Goal: Task Accomplishment & Management: Use online tool/utility

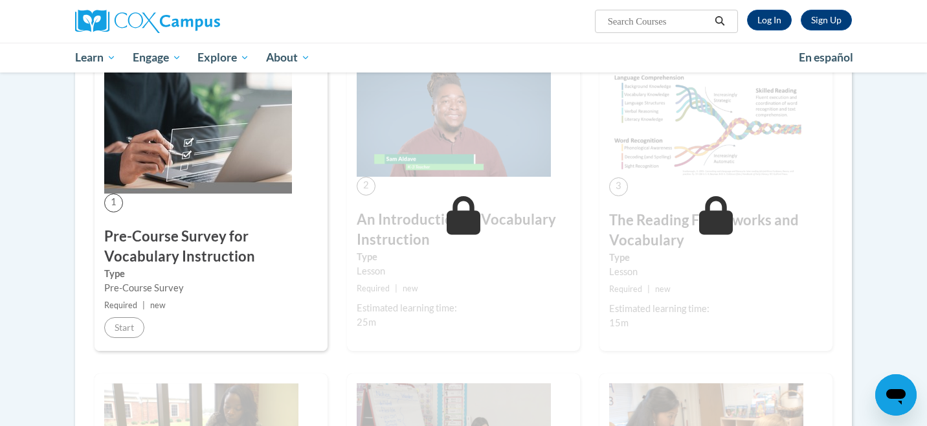
scroll to position [252, 0]
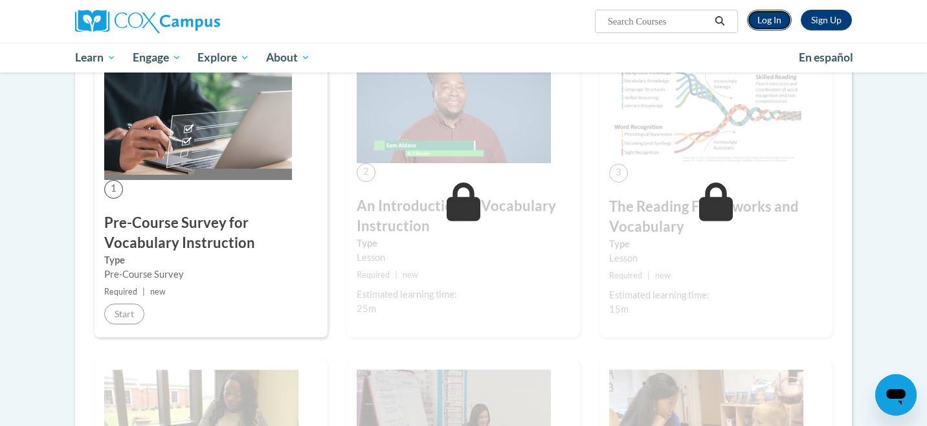
click at [773, 17] on link "Log In" at bounding box center [769, 20] width 45 height 21
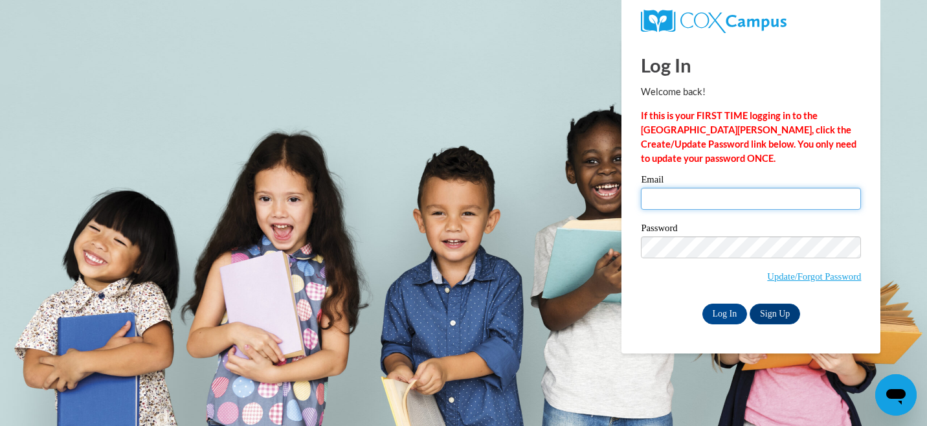
click at [709, 192] on input "Email" at bounding box center [751, 199] width 220 height 22
type input "kendall.2162602@gmail.com"
click at [702, 303] on input "Log In" at bounding box center [724, 313] width 45 height 21
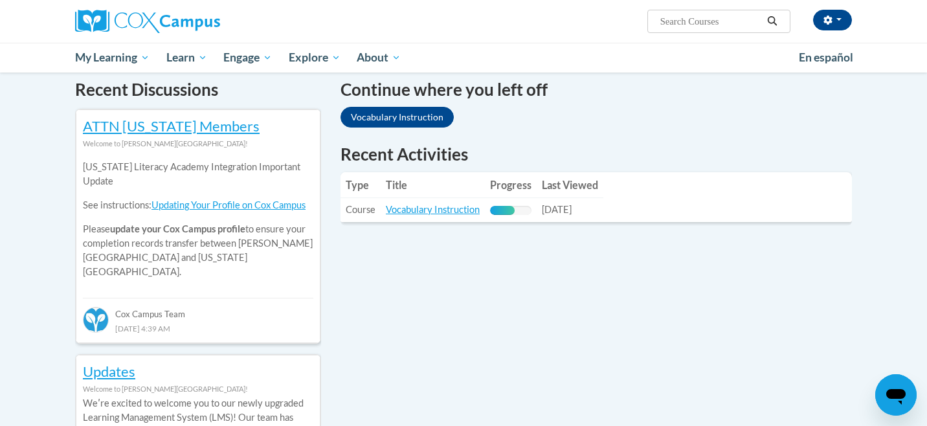
scroll to position [340, 0]
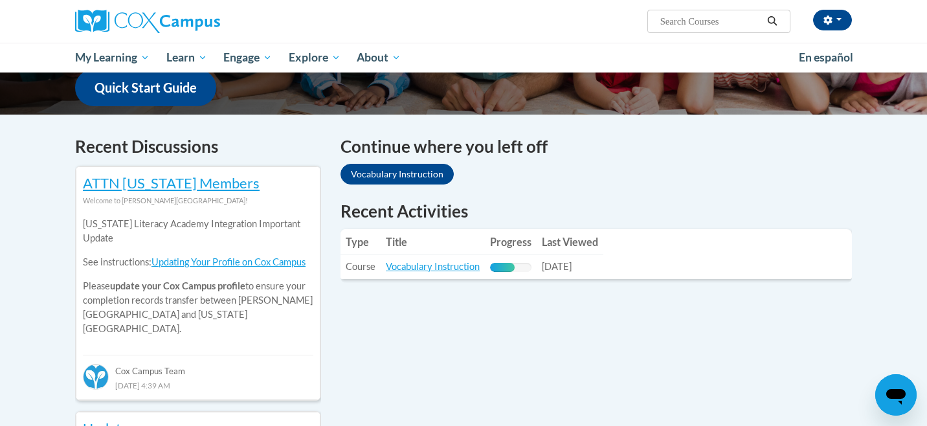
click at [458, 250] on th "Title" at bounding box center [432, 242] width 104 height 26
click at [435, 269] on link "Vocabulary Instruction" at bounding box center [433, 266] width 94 height 11
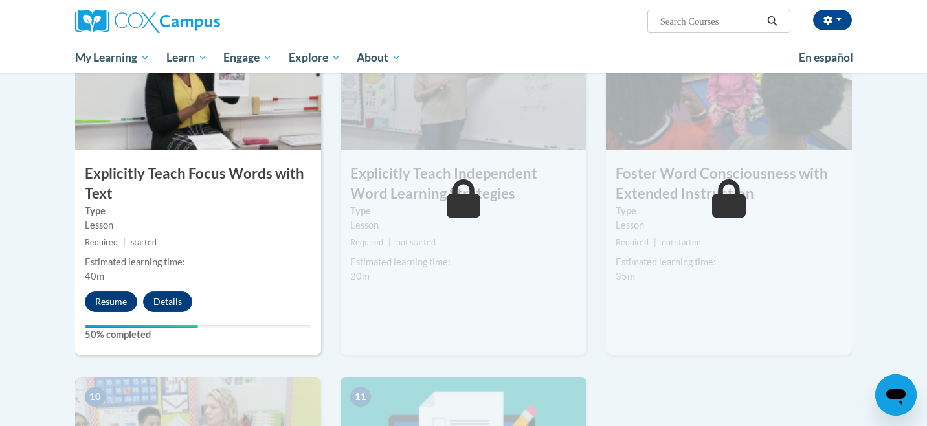
scroll to position [1033, 0]
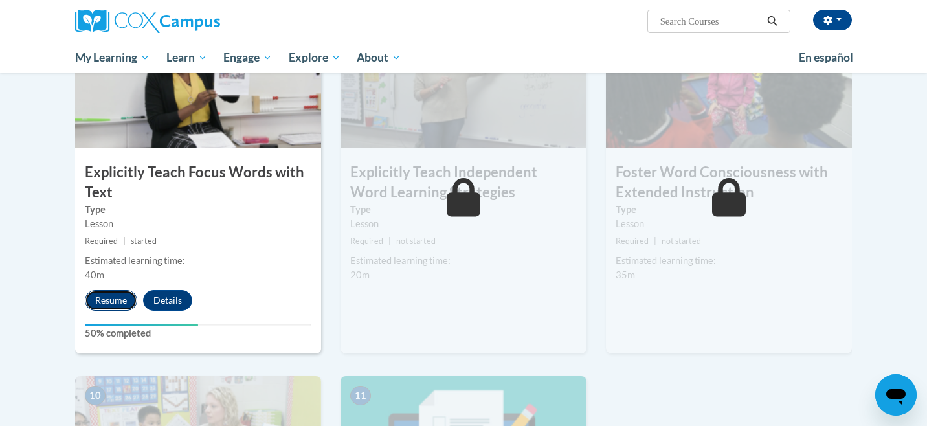
click at [129, 297] on button "Resume" at bounding box center [111, 300] width 52 height 21
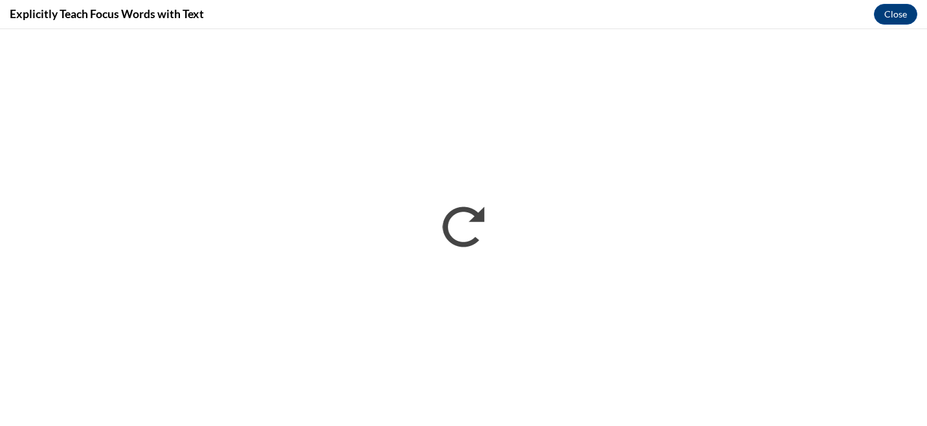
scroll to position [0, 0]
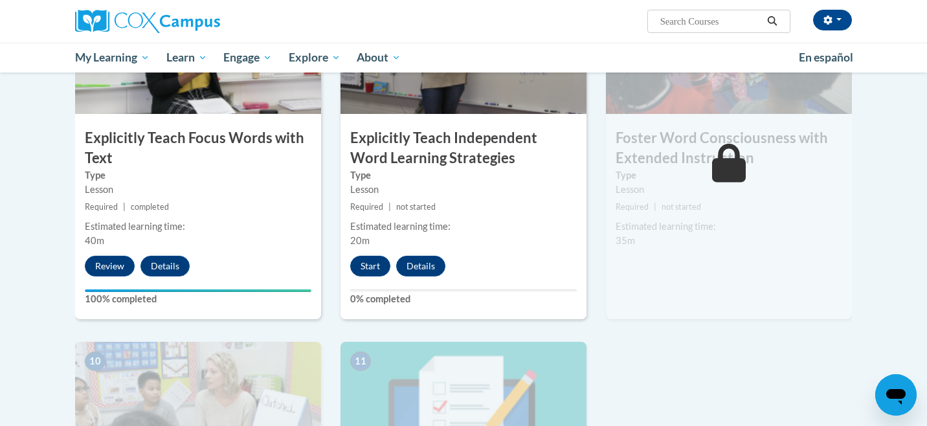
scroll to position [1073, 0]
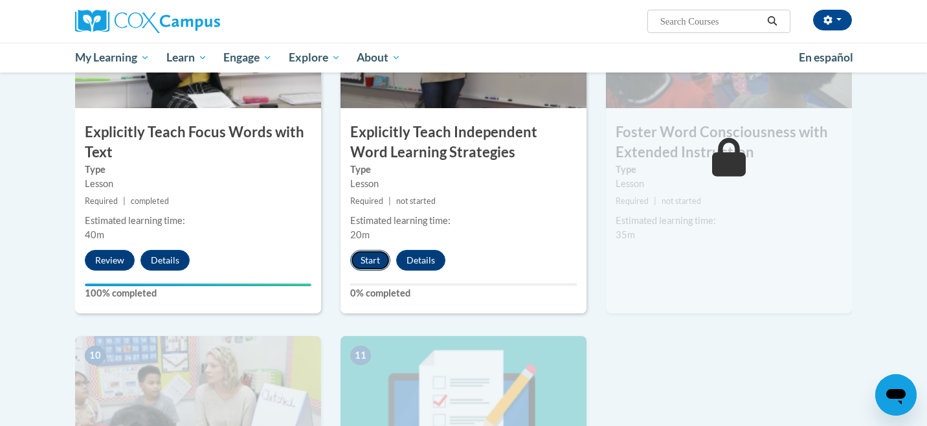
click at [362, 260] on button "Start" at bounding box center [370, 260] width 40 height 21
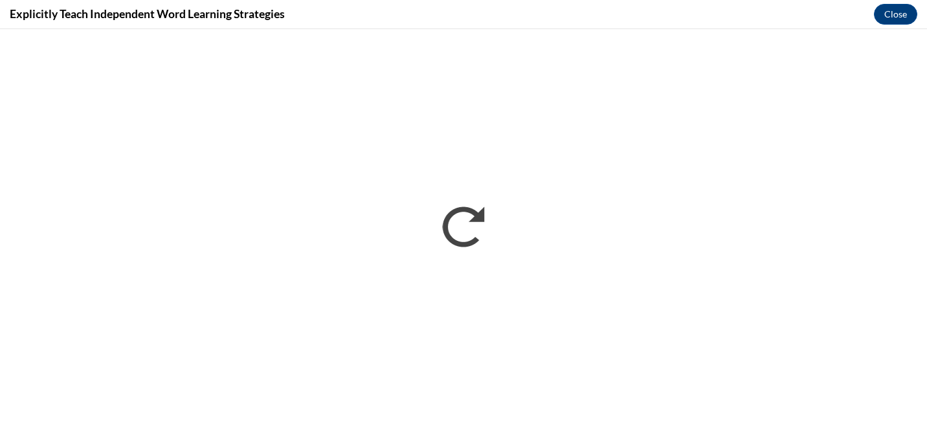
scroll to position [0, 0]
